Goal: Register for event/course

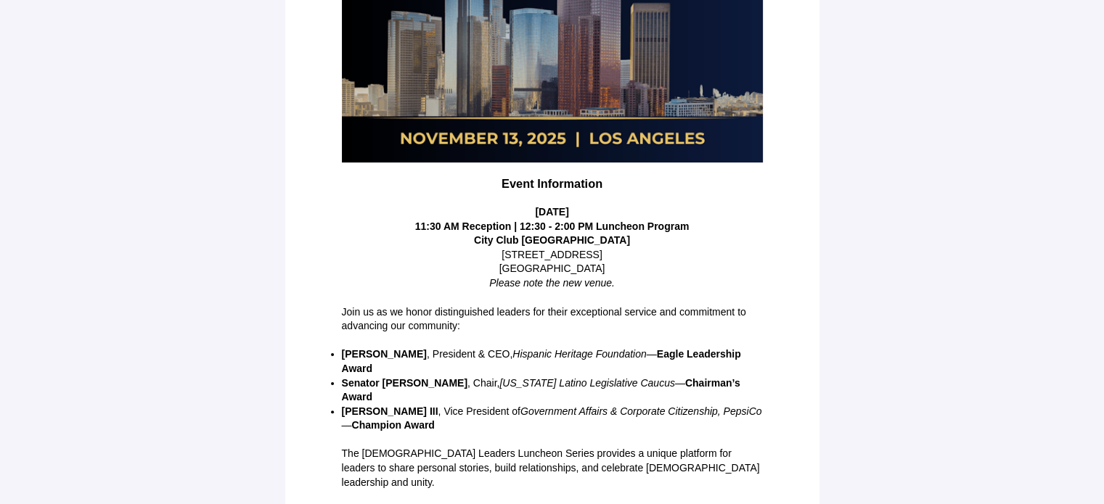
scroll to position [337, 0]
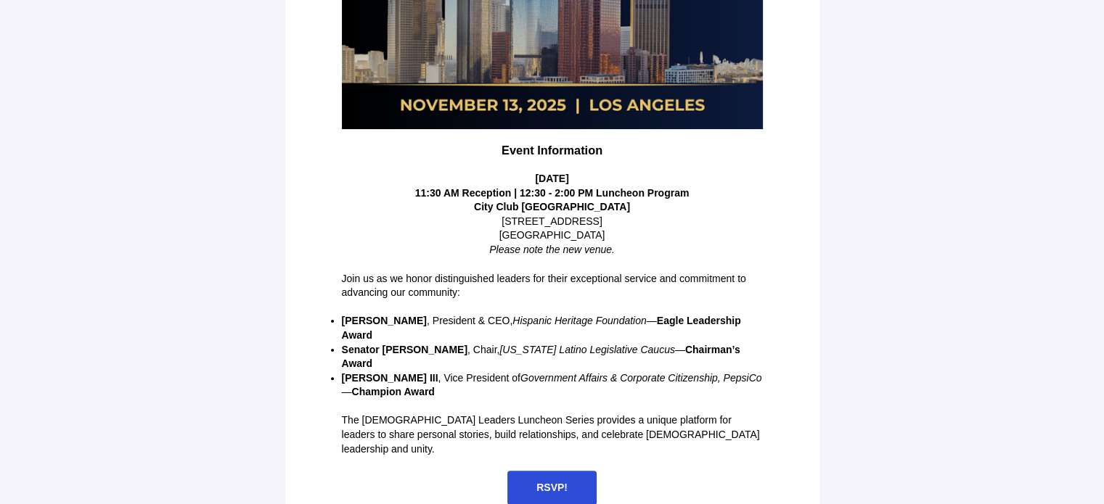
click at [562, 471] on span "RSVP!" at bounding box center [551, 488] width 89 height 34
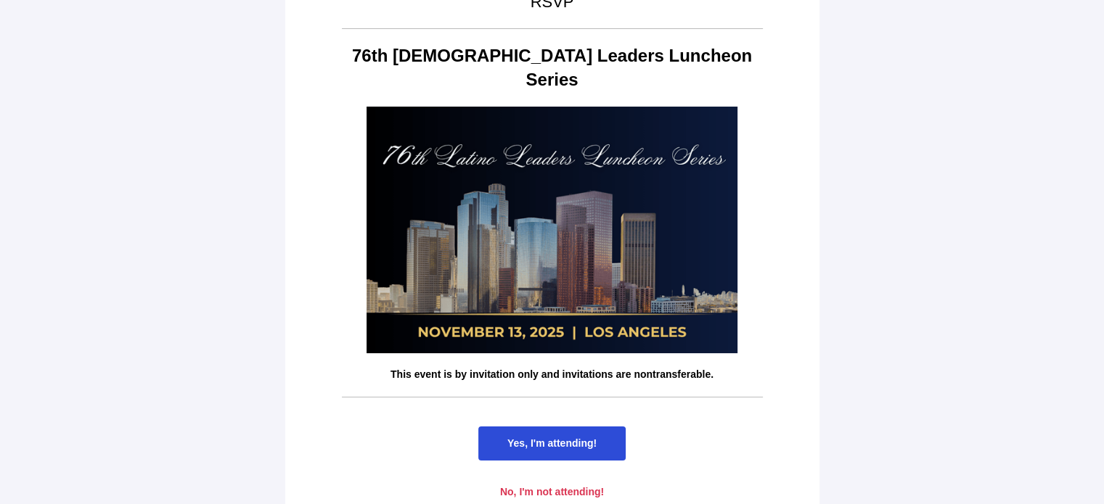
scroll to position [44, 0]
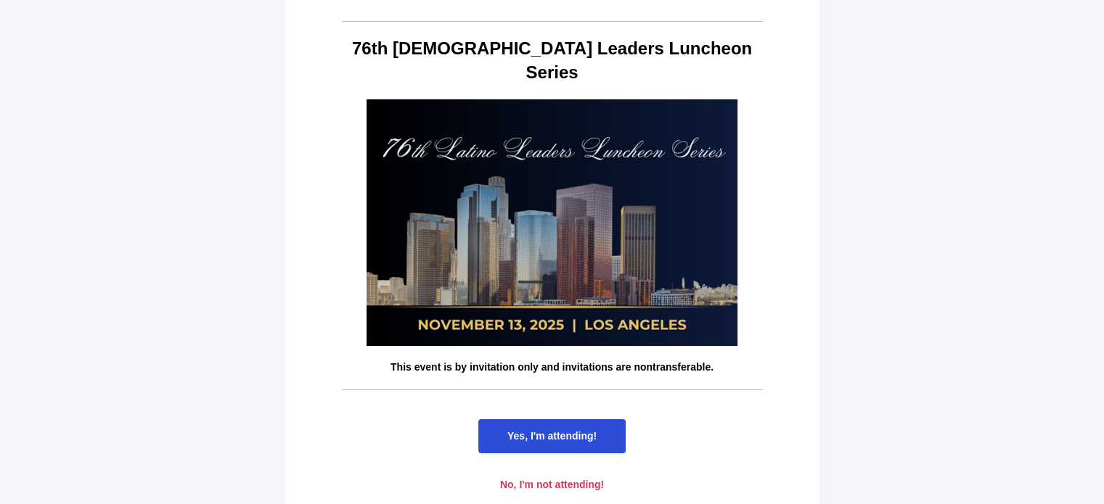
click at [573, 430] on span "Yes, I'm attending!" at bounding box center [551, 436] width 89 height 12
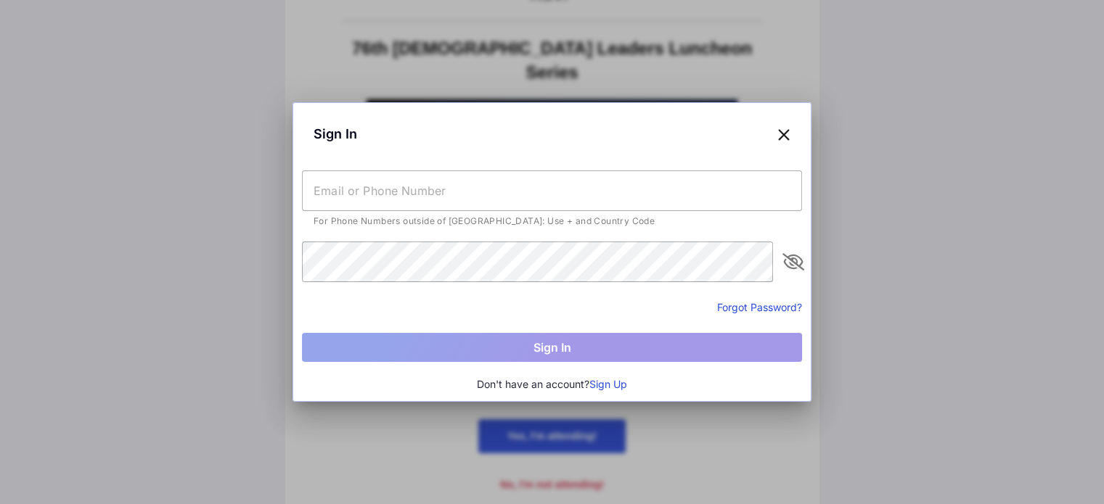
click at [404, 182] on input "text" at bounding box center [552, 191] width 500 height 41
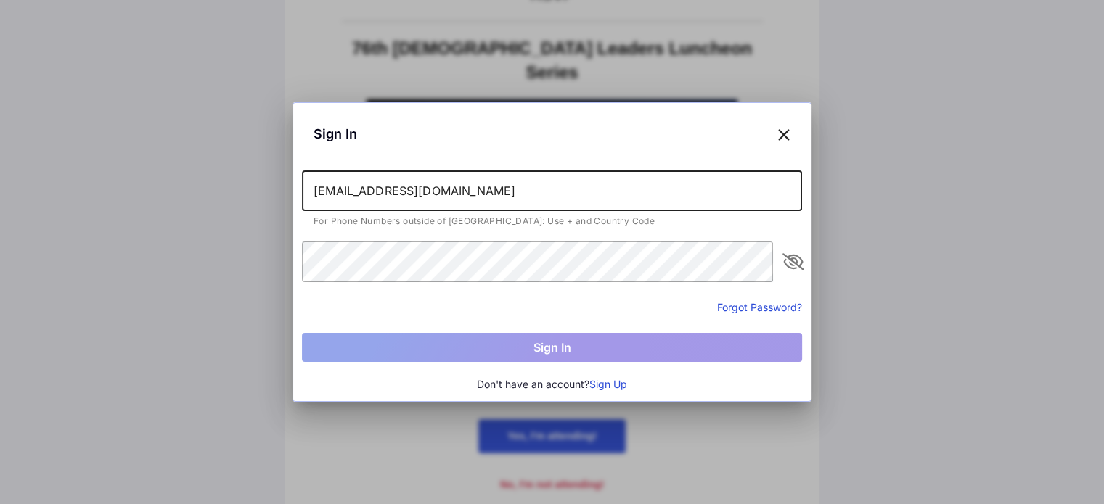
type input "[EMAIL_ADDRESS][DOMAIN_NAME]"
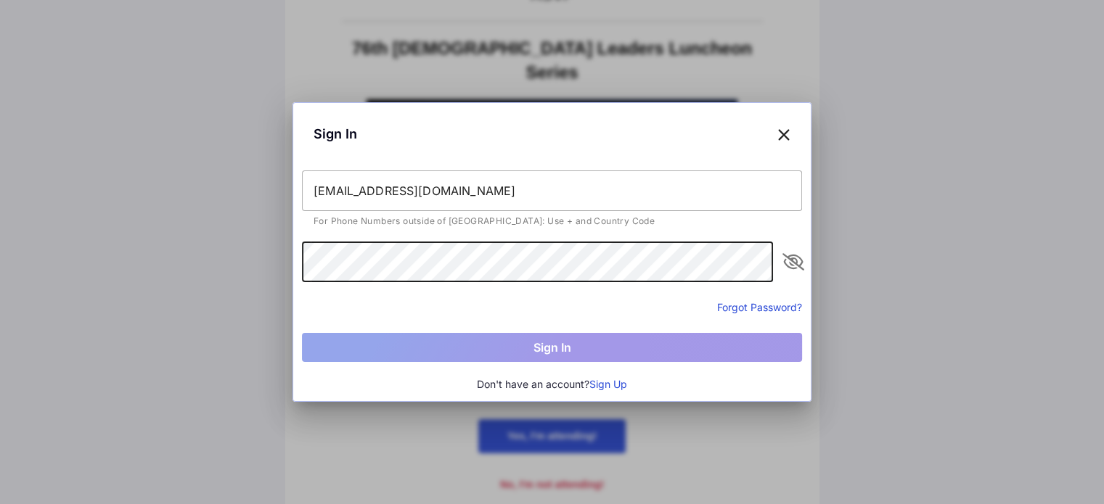
click at [383, 301] on div "Forgot Password?" at bounding box center [552, 306] width 500 height 17
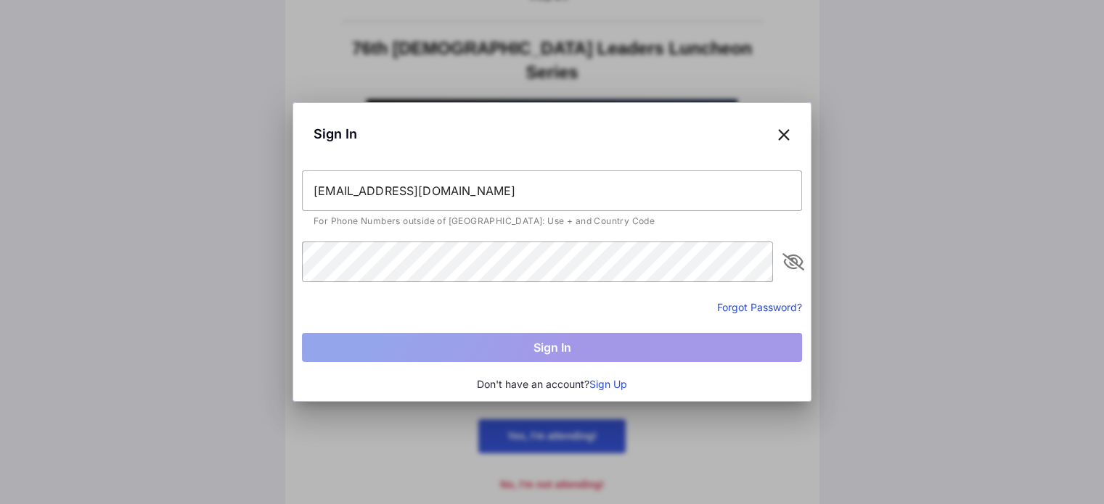
click at [453, 200] on input "[EMAIL_ADDRESS][DOMAIN_NAME]" at bounding box center [552, 191] width 500 height 41
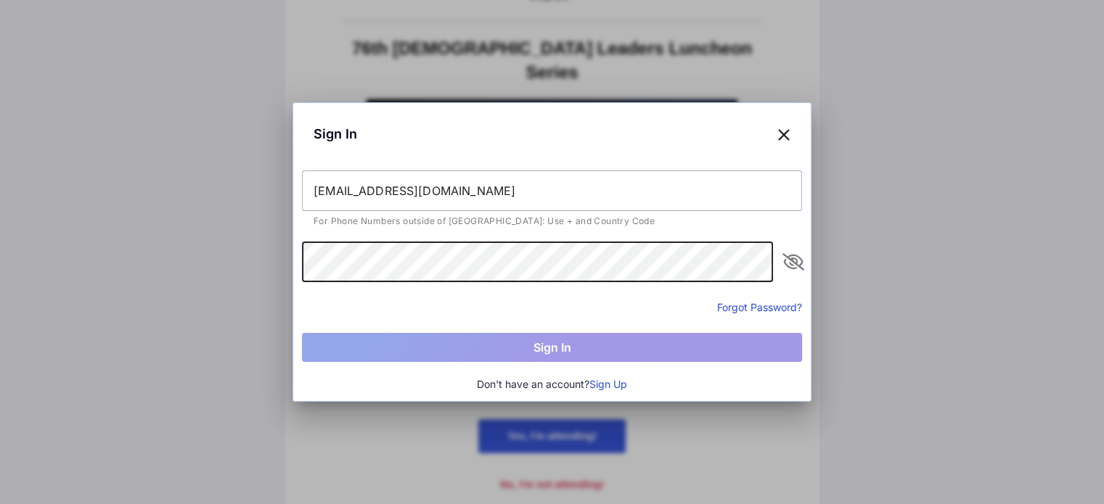
click at [485, 185] on input "[EMAIL_ADDRESS][DOMAIN_NAME]" at bounding box center [552, 191] width 500 height 41
click at [496, 196] on input "[EMAIL_ADDRESS][DOMAIN_NAME]" at bounding box center [552, 191] width 500 height 41
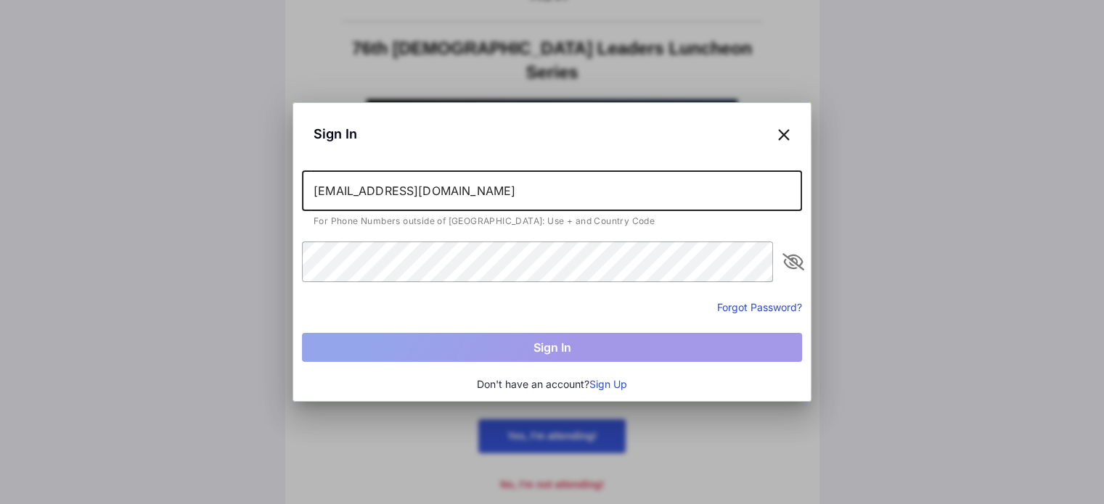
click at [496, 196] on input "[EMAIL_ADDRESS][DOMAIN_NAME]" at bounding box center [552, 191] width 500 height 41
click at [496, 191] on input "[EMAIL_ADDRESS][DOMAIN_NAME]" at bounding box center [552, 191] width 500 height 41
type input "[PHONE_NUMBER]"
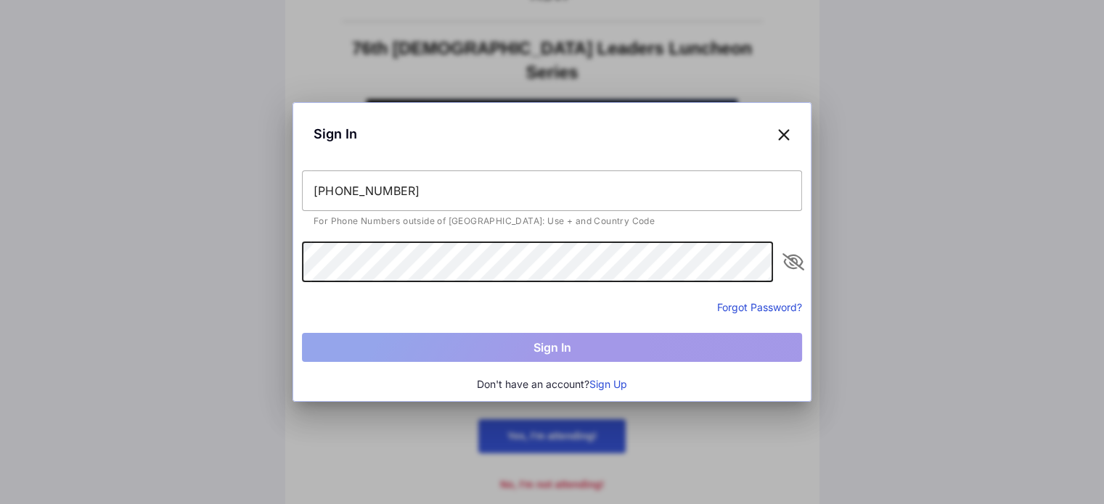
click at [483, 185] on input "[PHONE_NUMBER]" at bounding box center [552, 191] width 500 height 41
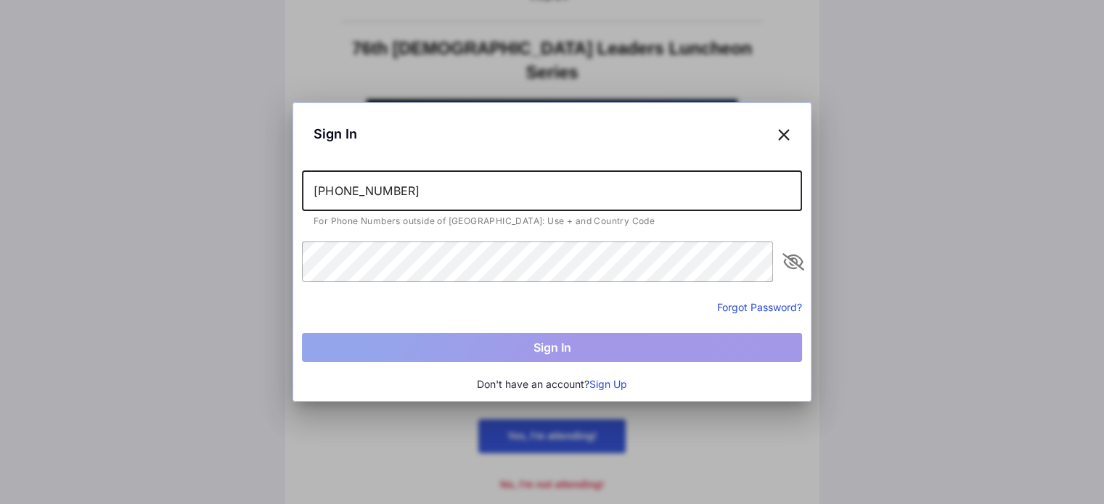
click at [483, 185] on input "[PHONE_NUMBER]" at bounding box center [552, 191] width 500 height 41
type input "[EMAIL_ADDRESS][DOMAIN_NAME]"
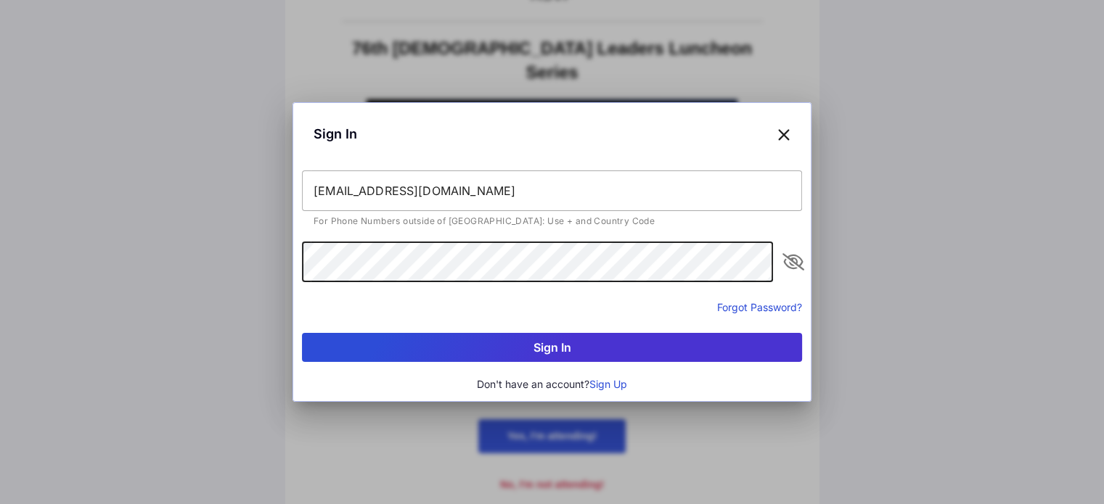
click at [583, 348] on button "Sign In" at bounding box center [552, 347] width 500 height 29
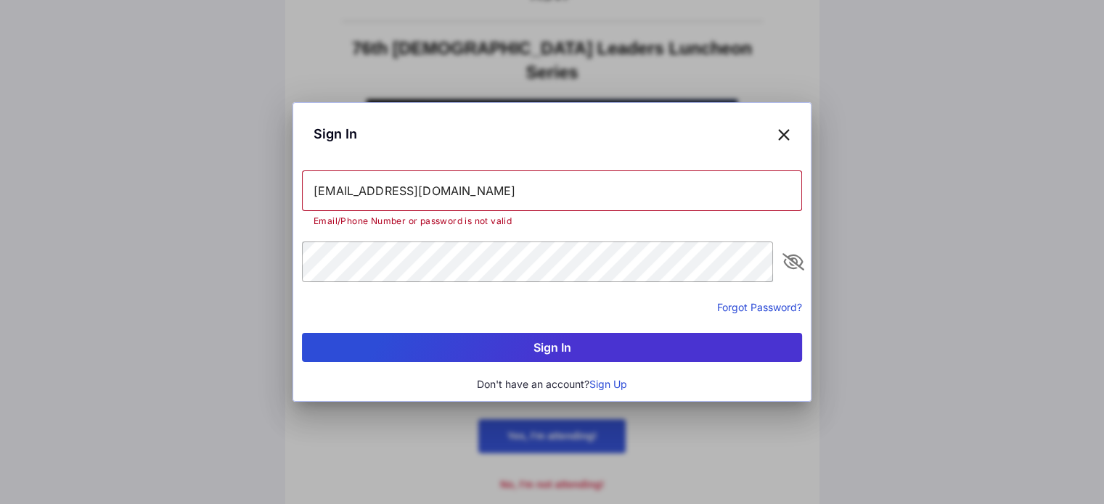
click at [795, 272] on div at bounding box center [792, 262] width 17 height 41
click at [799, 271] on div at bounding box center [792, 262] width 17 height 41
click at [795, 263] on icon "appended action" at bounding box center [792, 261] width 17 height 17
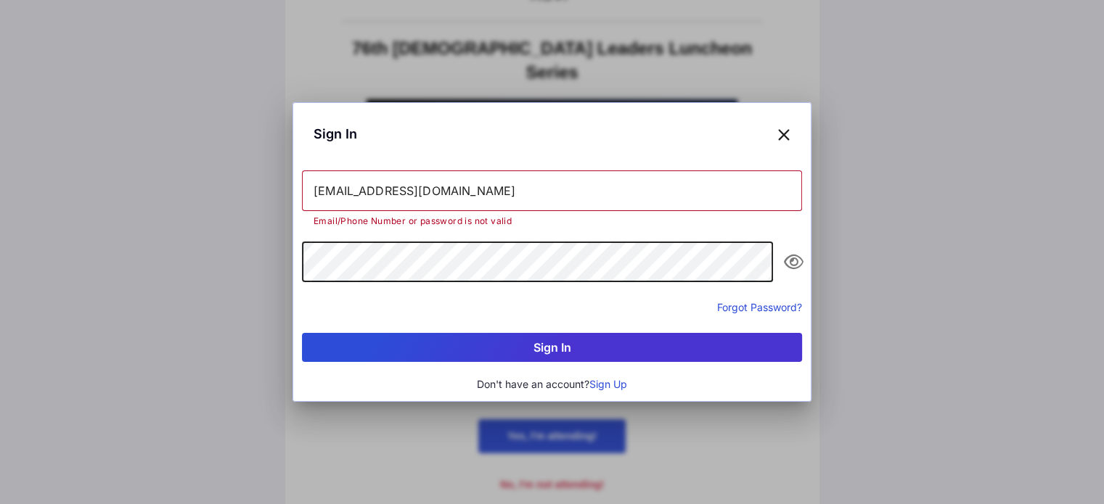
click at [578, 348] on button "Sign In" at bounding box center [552, 347] width 500 height 29
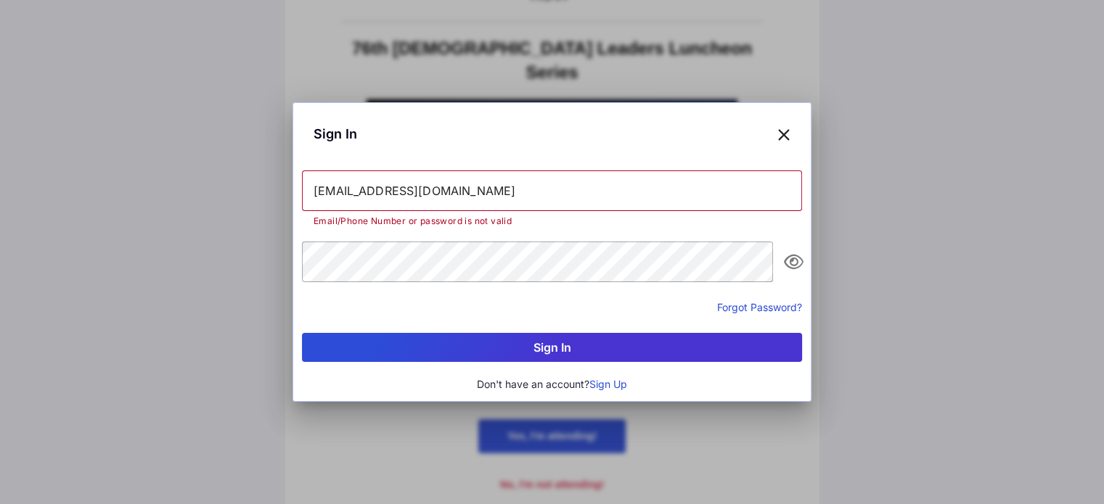
click at [766, 309] on button "Forgot Password?" at bounding box center [759, 307] width 85 height 15
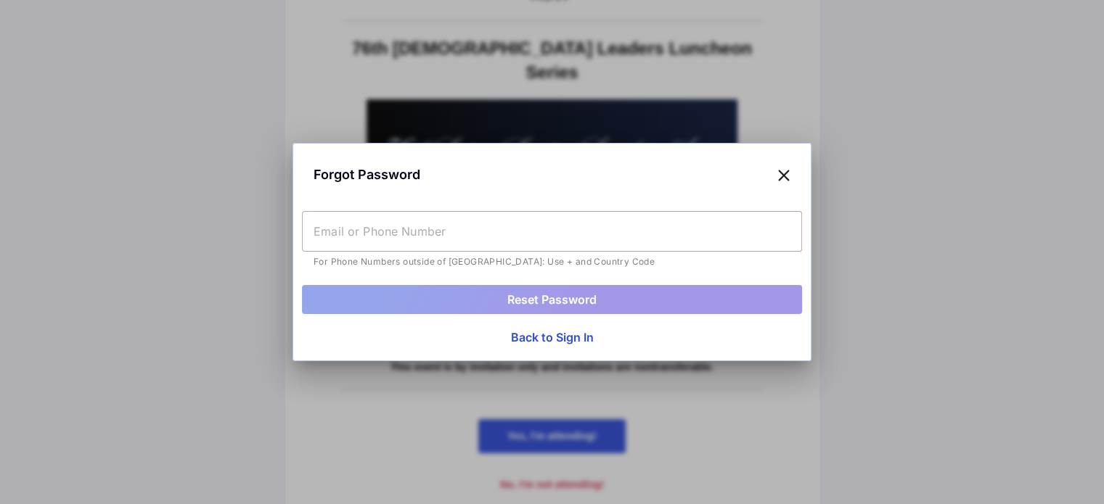
click at [453, 247] on input "text" at bounding box center [552, 231] width 500 height 41
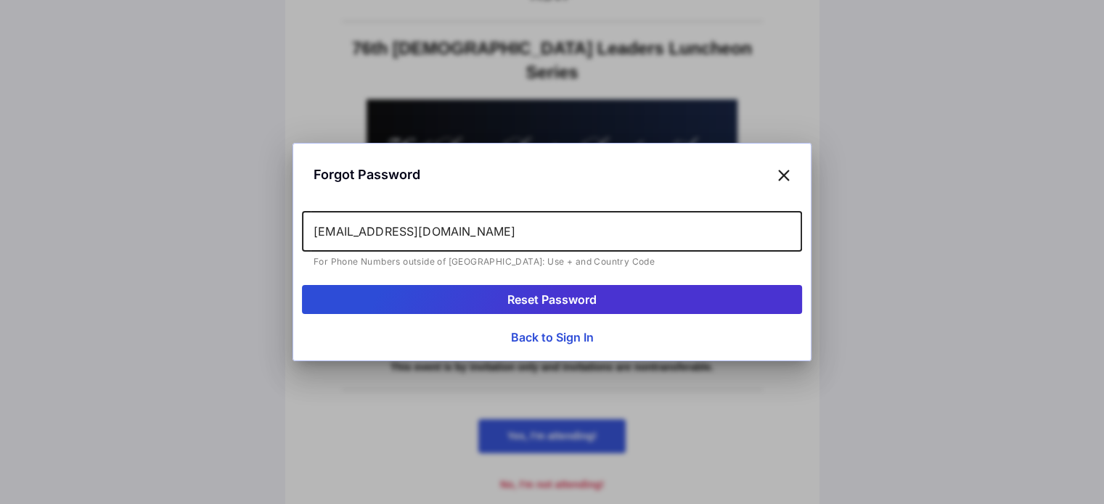
type input "[EMAIL_ADDRESS][DOMAIN_NAME]"
click at [526, 301] on button "Reset Password" at bounding box center [552, 299] width 500 height 29
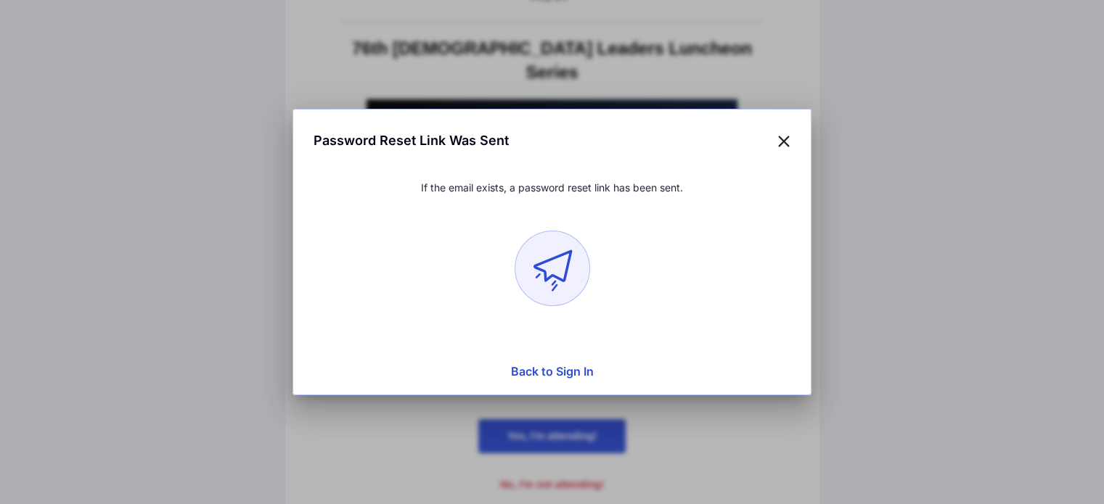
click at [572, 370] on button "Back to Sign In" at bounding box center [552, 371] width 500 height 29
